Goal: Task Accomplishment & Management: Use online tool/utility

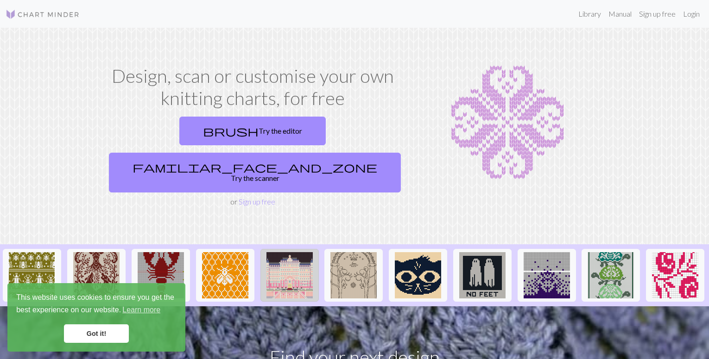
scroll to position [41, 0]
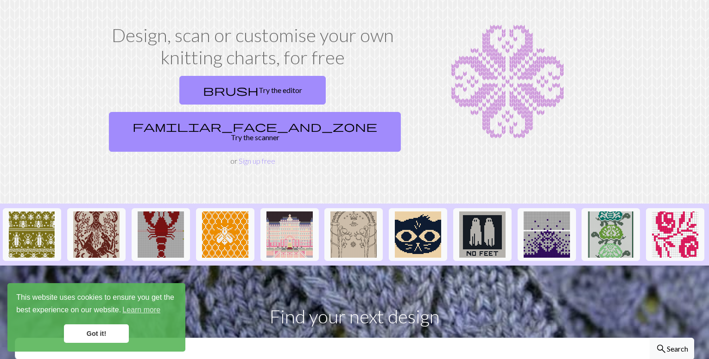
click at [76, 334] on link "Got it!" at bounding box center [96, 334] width 65 height 19
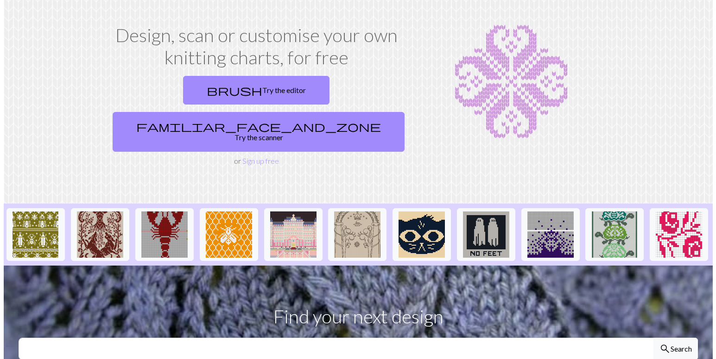
scroll to position [0, 0]
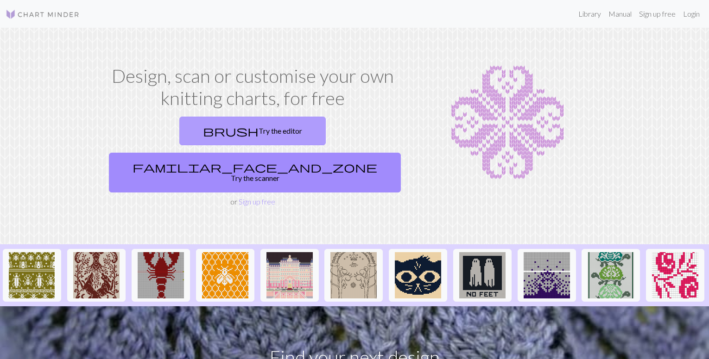
click at [181, 135] on link "brush Try the editor" at bounding box center [252, 131] width 146 height 29
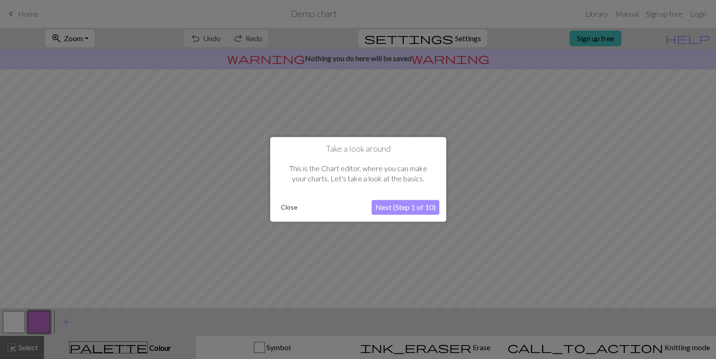
click at [426, 205] on button "Next (Step 1 of 10)" at bounding box center [405, 208] width 68 height 15
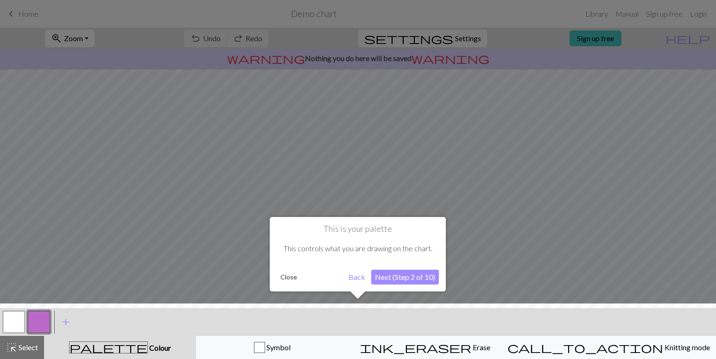
click at [288, 283] on button "Close" at bounding box center [288, 277] width 24 height 14
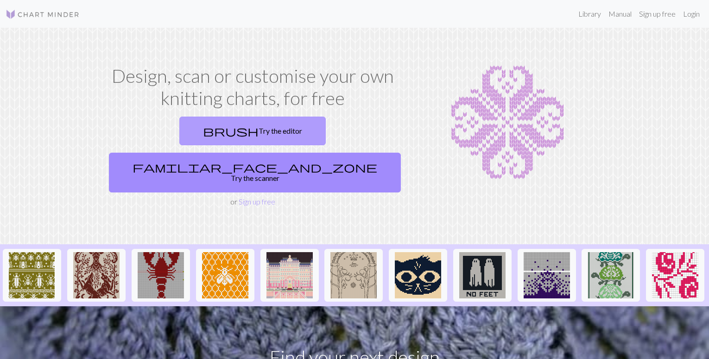
click at [190, 139] on link "brush Try the editor" at bounding box center [252, 131] width 146 height 29
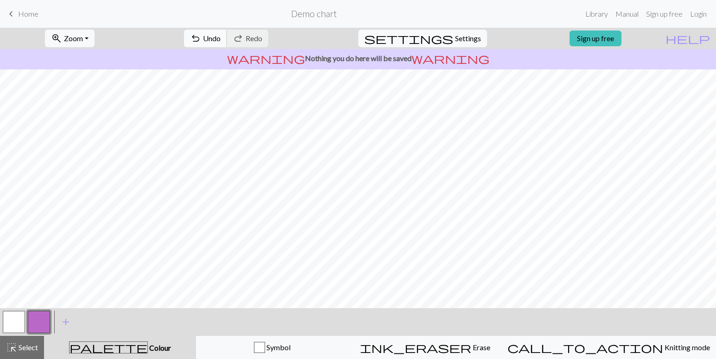
click at [201, 37] on span "undo" at bounding box center [195, 38] width 11 height 13
click at [621, 36] on link "Sign up free" at bounding box center [595, 39] width 52 height 16
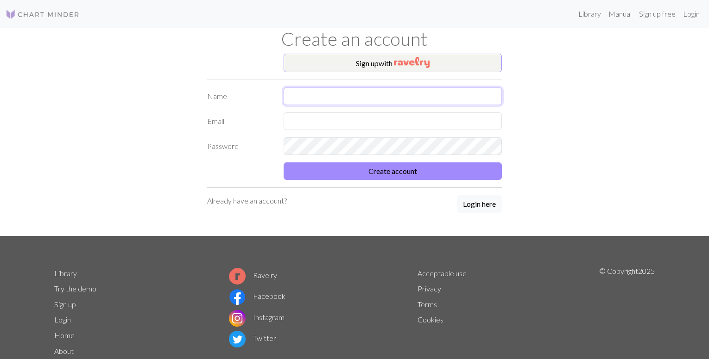
click at [325, 92] on input "text" at bounding box center [392, 97] width 218 height 18
type input "[PERSON_NAME]"
type input "[EMAIL_ADDRESS][DOMAIN_NAME]"
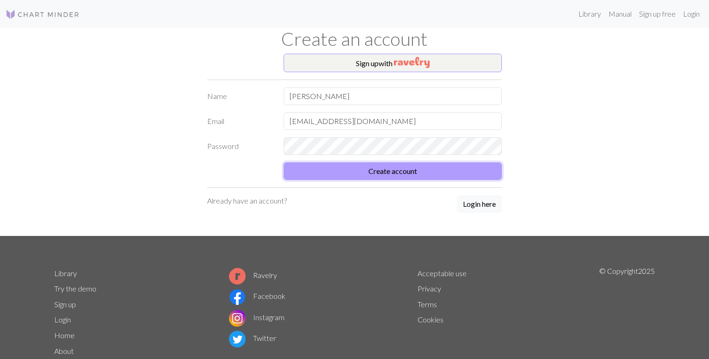
click at [426, 172] on button "Create account" at bounding box center [392, 172] width 218 height 18
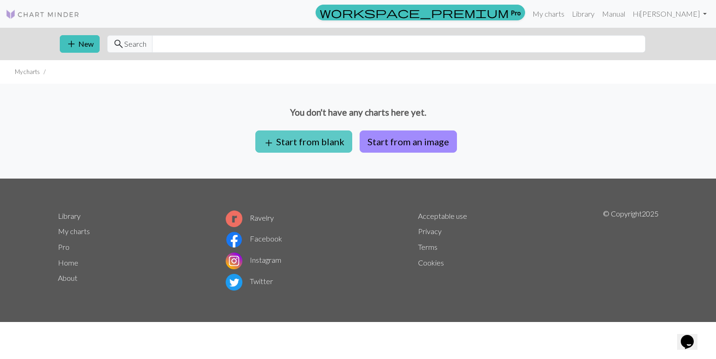
click at [330, 142] on button "add Start from blank" at bounding box center [303, 142] width 97 height 22
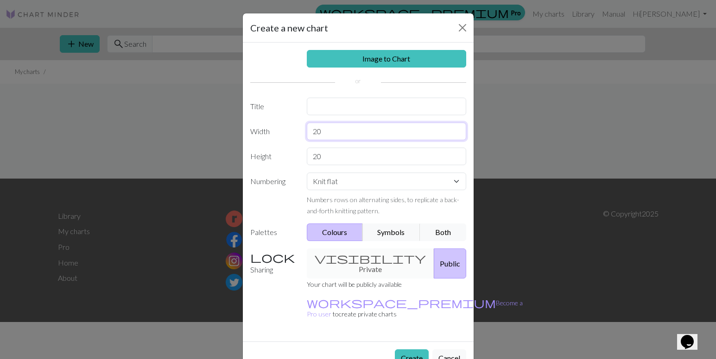
click at [365, 139] on input "20" at bounding box center [386, 132] width 159 height 18
type input "2"
type input "50"
click at [338, 154] on input "20" at bounding box center [386, 157] width 159 height 18
type input "2"
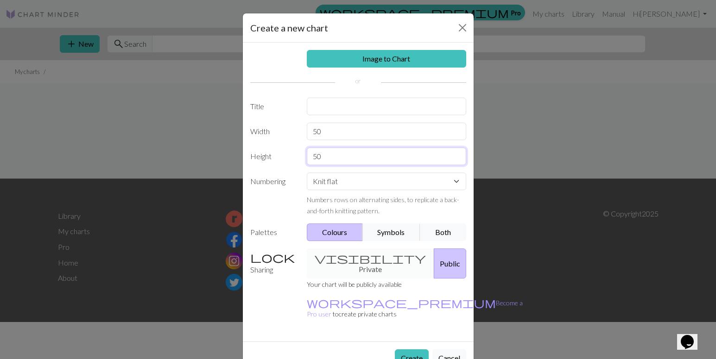
type input "50"
click at [328, 188] on select "Knit flat Knit in the round Lace knitting Cross stitch" at bounding box center [386, 182] width 159 height 18
click at [267, 206] on label "Numbering" at bounding box center [273, 195] width 57 height 44
click at [410, 350] on button "Create" at bounding box center [412, 359] width 34 height 18
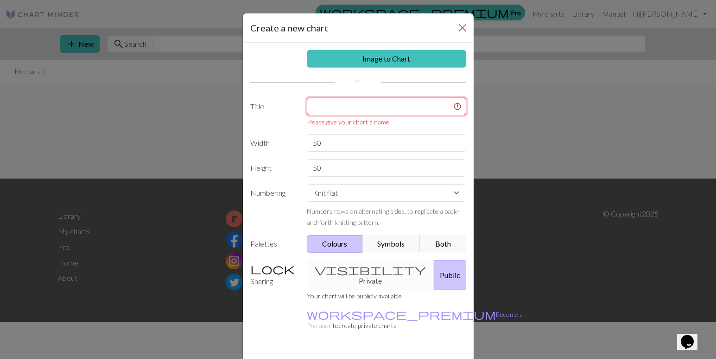
click at [327, 113] on input "text" at bounding box center [386, 107] width 159 height 18
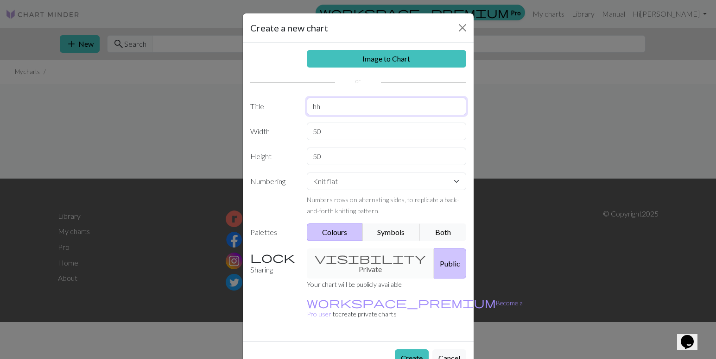
type input "h"
type input "Diseño 1"
click at [409, 350] on button "Create" at bounding box center [412, 359] width 34 height 18
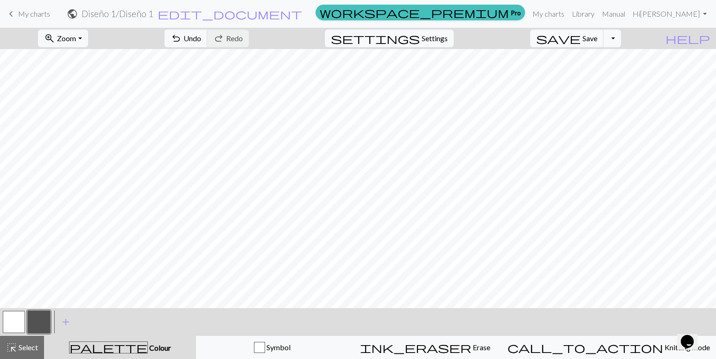
click at [45, 324] on button "button" at bounding box center [39, 322] width 22 height 22
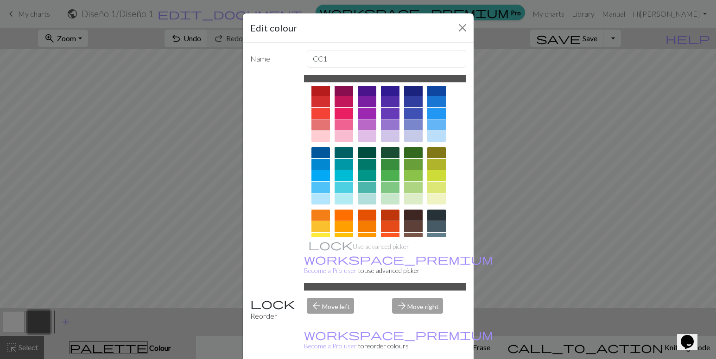
scroll to position [9, 0]
click at [384, 151] on div at bounding box center [390, 152] width 19 height 11
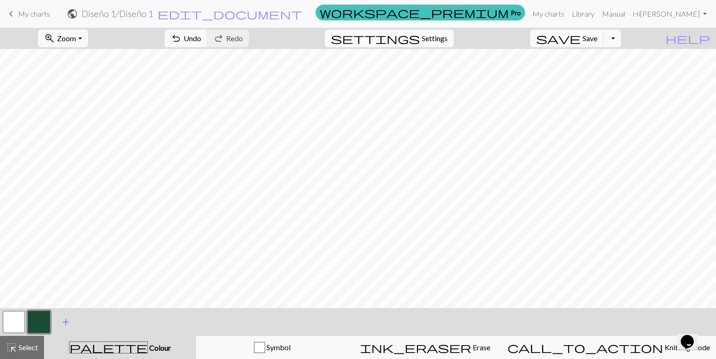
click at [65, 321] on span "add" at bounding box center [65, 322] width 11 height 13
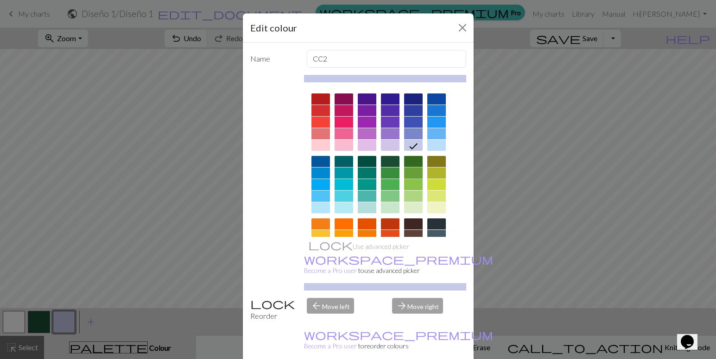
click at [404, 170] on div at bounding box center [413, 173] width 19 height 11
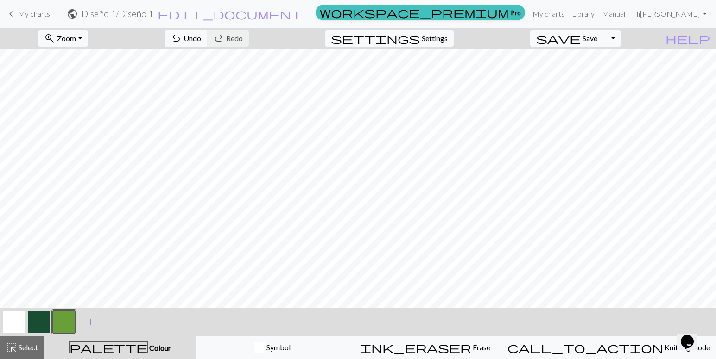
click at [88, 318] on span "add" at bounding box center [90, 322] width 11 height 13
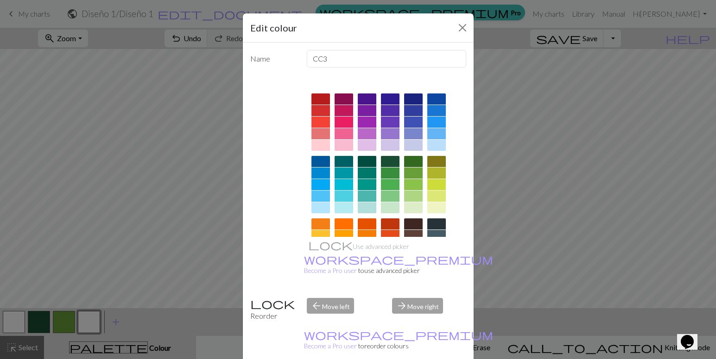
click at [320, 98] on div at bounding box center [320, 99] width 19 height 11
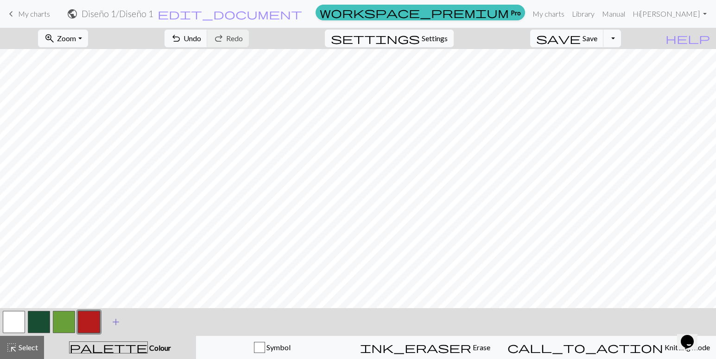
click at [114, 318] on span "add" at bounding box center [115, 322] width 11 height 13
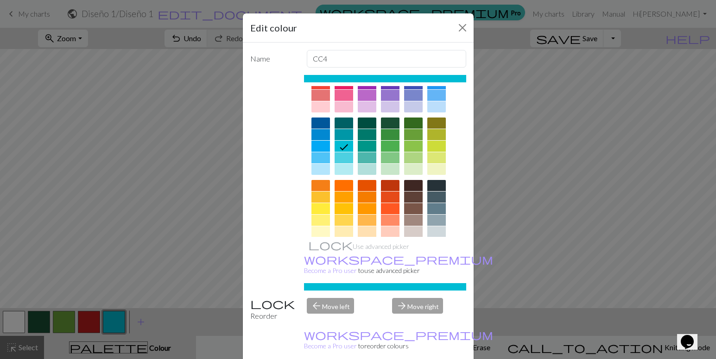
scroll to position [39, 0]
click at [334, 188] on div at bounding box center [343, 185] width 19 height 11
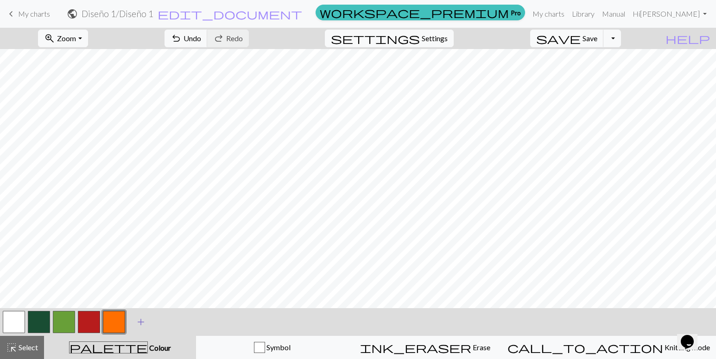
click at [148, 321] on button "add Add a colour" at bounding box center [140, 322] width 23 height 23
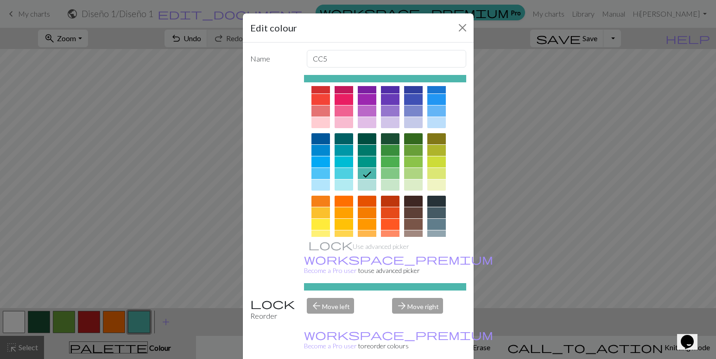
scroll to position [23, 0]
click at [322, 209] on div at bounding box center [320, 212] width 19 height 11
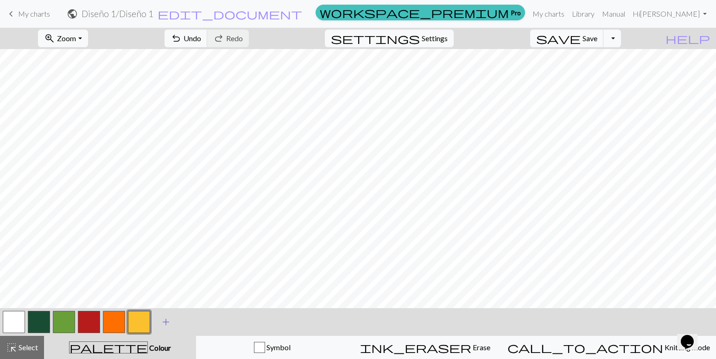
click at [162, 330] on button "add Add a colour" at bounding box center [165, 322] width 23 height 23
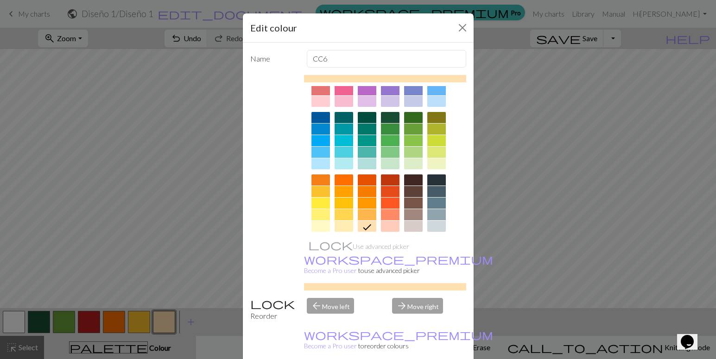
scroll to position [44, 0]
click at [410, 179] on div at bounding box center [413, 179] width 19 height 11
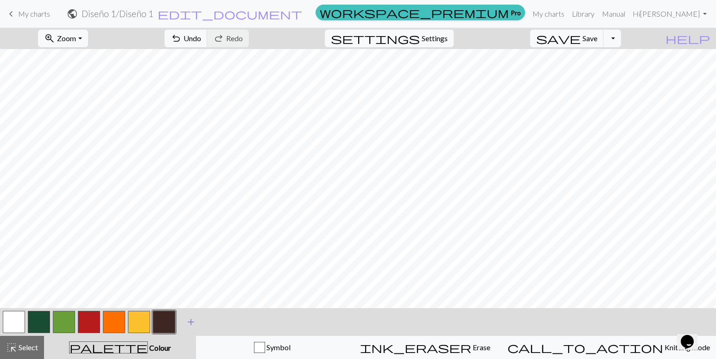
click at [183, 321] on button "add Add a colour" at bounding box center [190, 322] width 23 height 23
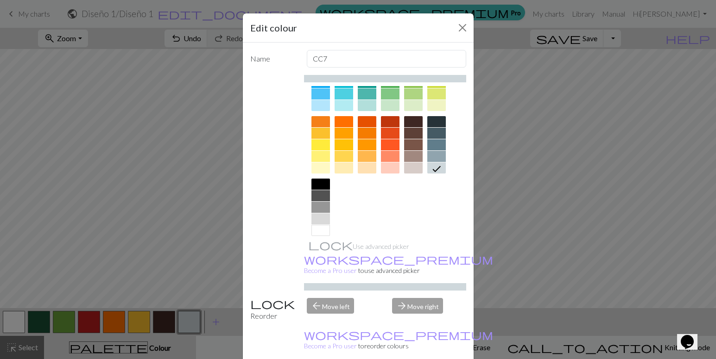
scroll to position [112, 0]
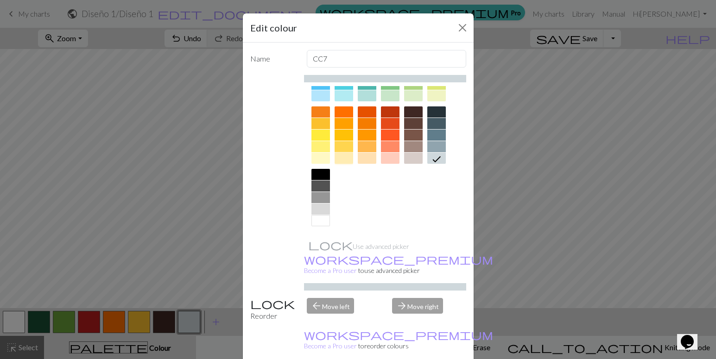
click at [335, 163] on div at bounding box center [343, 158] width 19 height 11
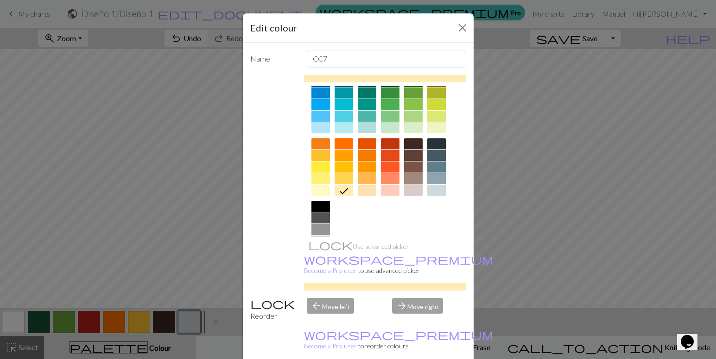
click at [411, 177] on div at bounding box center [413, 178] width 19 height 11
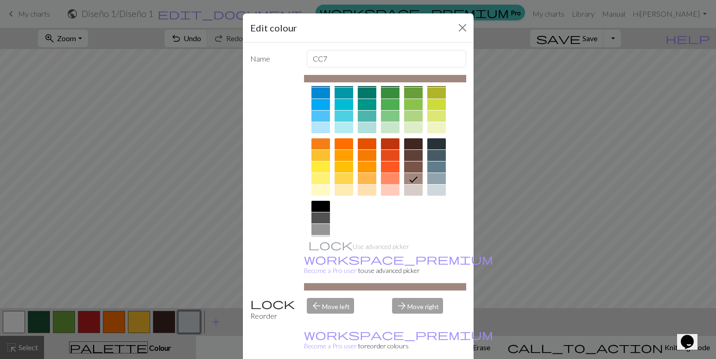
click at [386, 176] on div at bounding box center [390, 178] width 19 height 11
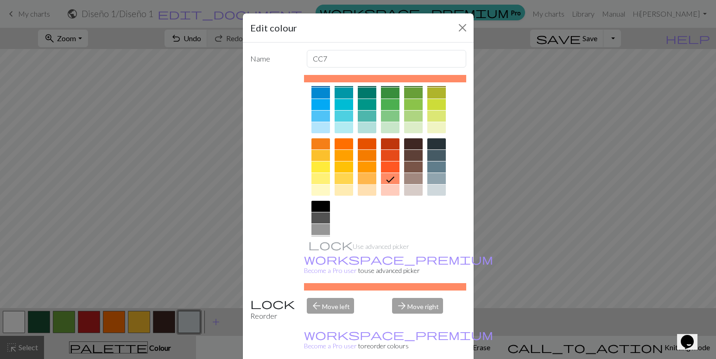
click at [370, 181] on div at bounding box center [367, 178] width 19 height 11
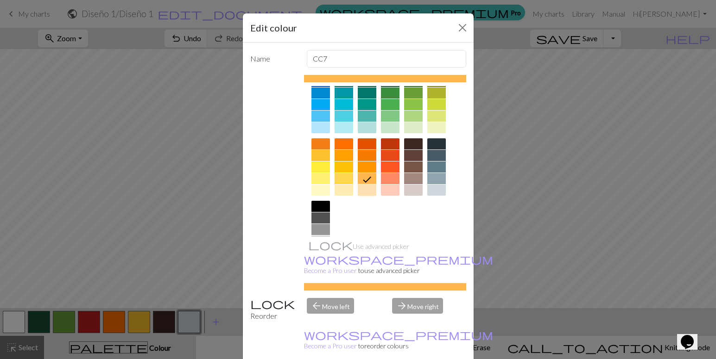
click at [364, 192] on div at bounding box center [367, 190] width 19 height 11
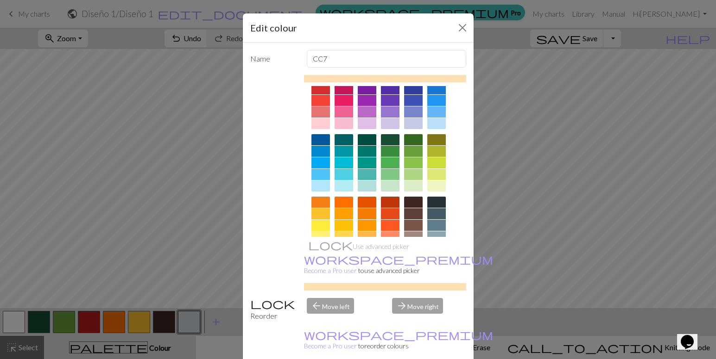
scroll to position [21, 0]
drag, startPoint x: 340, startPoint y: 62, endPoint x: 293, endPoint y: 54, distance: 48.3
click at [293, 54] on div "Name CC7" at bounding box center [358, 59] width 227 height 18
type input "nn"
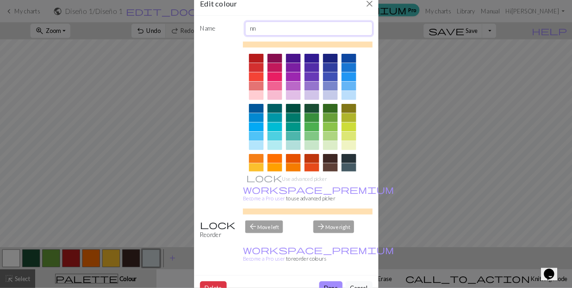
scroll to position [5, 0]
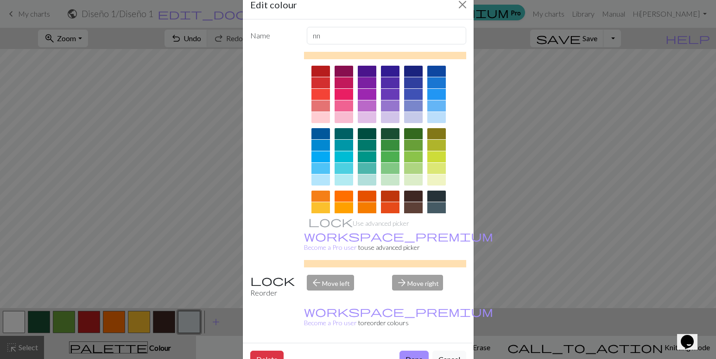
click at [358, 76] on div at bounding box center [367, 71] width 19 height 11
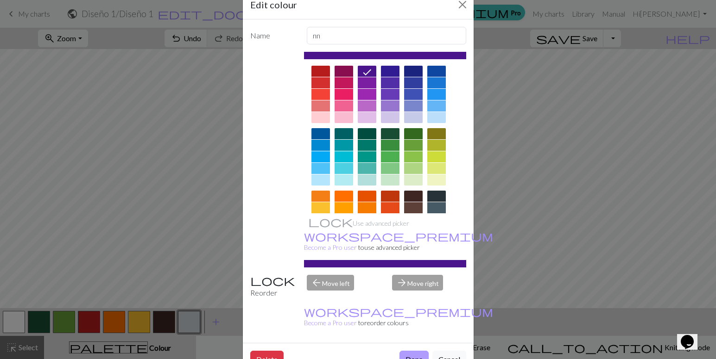
click at [406, 351] on button "Done" at bounding box center [413, 360] width 29 height 18
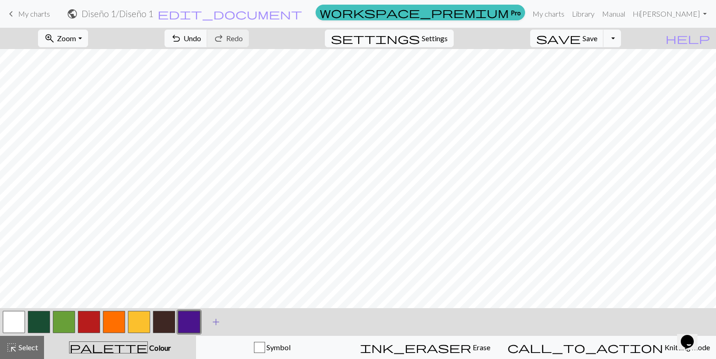
click at [208, 326] on button "add Add a colour" at bounding box center [215, 322] width 23 height 23
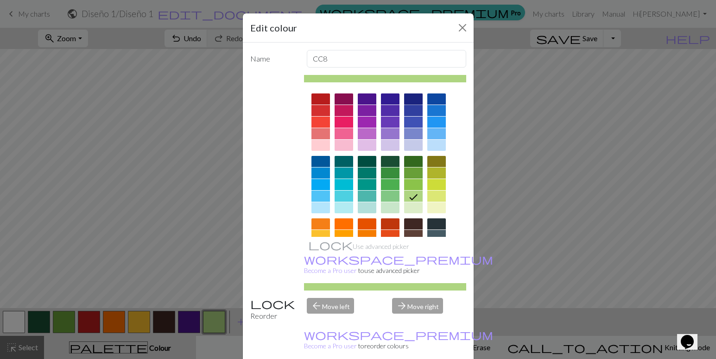
click at [408, 97] on div at bounding box center [413, 99] width 19 height 11
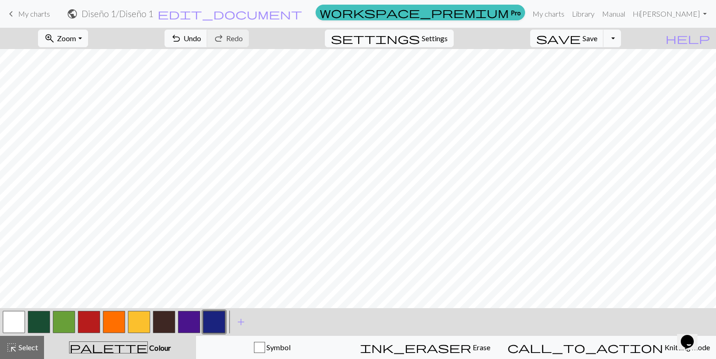
click at [97, 328] on button "button" at bounding box center [89, 322] width 22 height 22
click at [44, 321] on button "button" at bounding box center [39, 322] width 22 height 22
click at [69, 321] on button "button" at bounding box center [64, 322] width 22 height 22
click at [145, 333] on button "button" at bounding box center [139, 322] width 22 height 22
click at [117, 324] on button "button" at bounding box center [114, 322] width 22 height 22
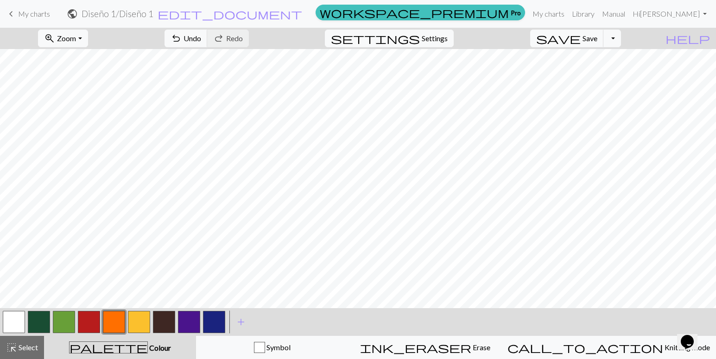
click at [136, 314] on button "button" at bounding box center [139, 322] width 22 height 22
click at [91, 318] on button "button" at bounding box center [89, 322] width 22 height 22
click at [220, 319] on button "button" at bounding box center [214, 322] width 22 height 22
click at [119, 326] on button "button" at bounding box center [114, 322] width 22 height 22
click at [142, 333] on button "button" at bounding box center [139, 322] width 22 height 22
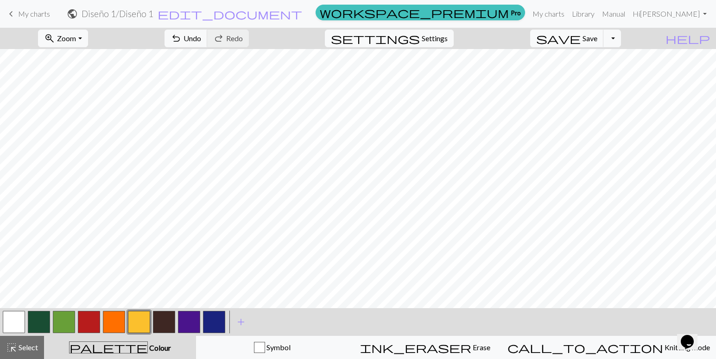
click at [44, 320] on button "button" at bounding box center [39, 322] width 22 height 22
click at [192, 325] on button "button" at bounding box center [189, 322] width 22 height 22
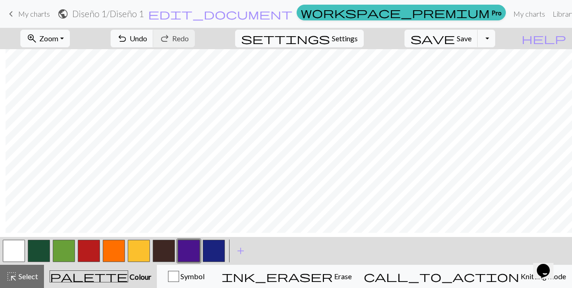
scroll to position [0, 6]
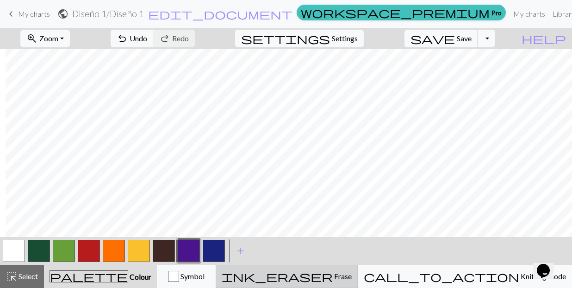
click at [352, 271] on span "Erase" at bounding box center [342, 275] width 19 height 9
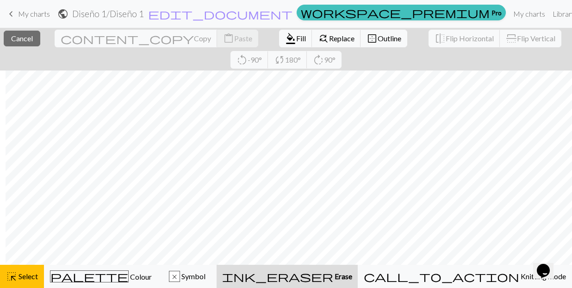
click at [333, 280] on span "ink_eraser" at bounding box center [277, 276] width 111 height 13
click at [15, 43] on button "close Cancel" at bounding box center [22, 39] width 37 height 16
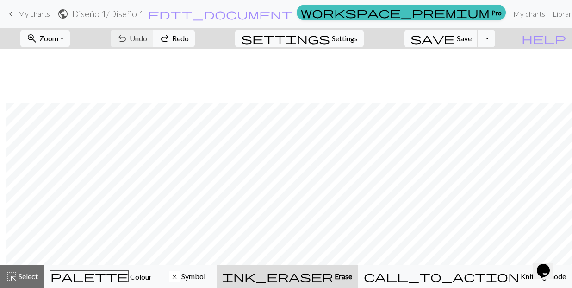
scroll to position [54, 6]
click at [206, 272] on span "Symbol" at bounding box center [192, 275] width 25 height 9
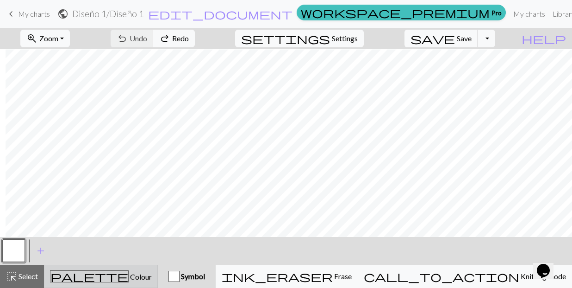
click at [129, 274] on span "Colour" at bounding box center [140, 276] width 23 height 9
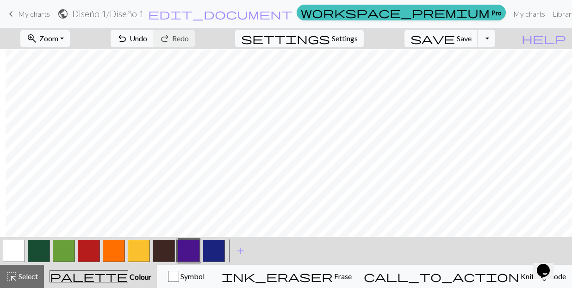
click at [87, 244] on button "button" at bounding box center [89, 250] width 22 height 22
click at [117, 251] on button "button" at bounding box center [114, 250] width 22 height 22
click at [85, 252] on button "button" at bounding box center [89, 250] width 22 height 22
click at [117, 248] on button "button" at bounding box center [114, 250] width 22 height 22
